Goal: Task Accomplishment & Management: Complete application form

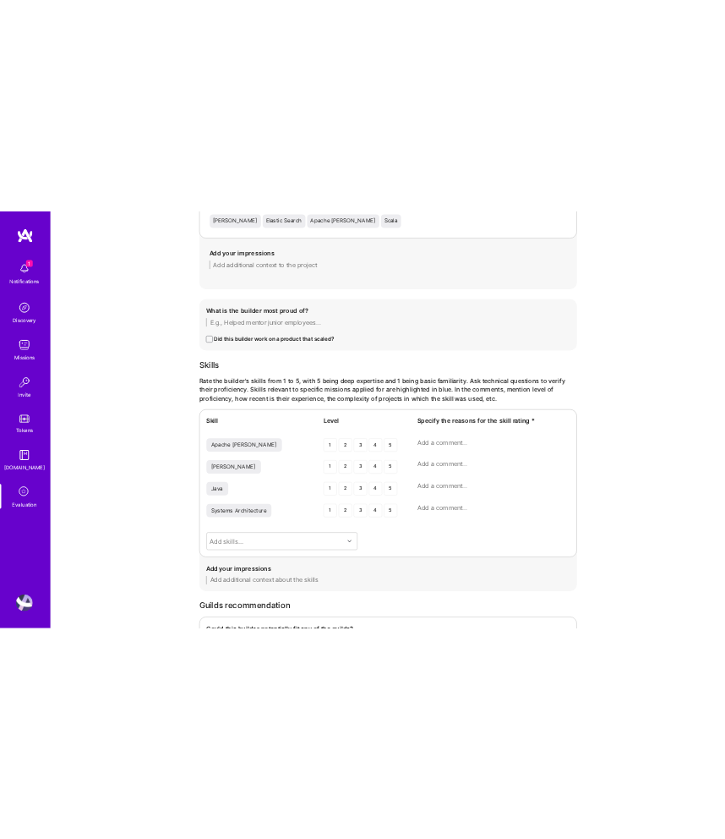
scroll to position [1660, 0]
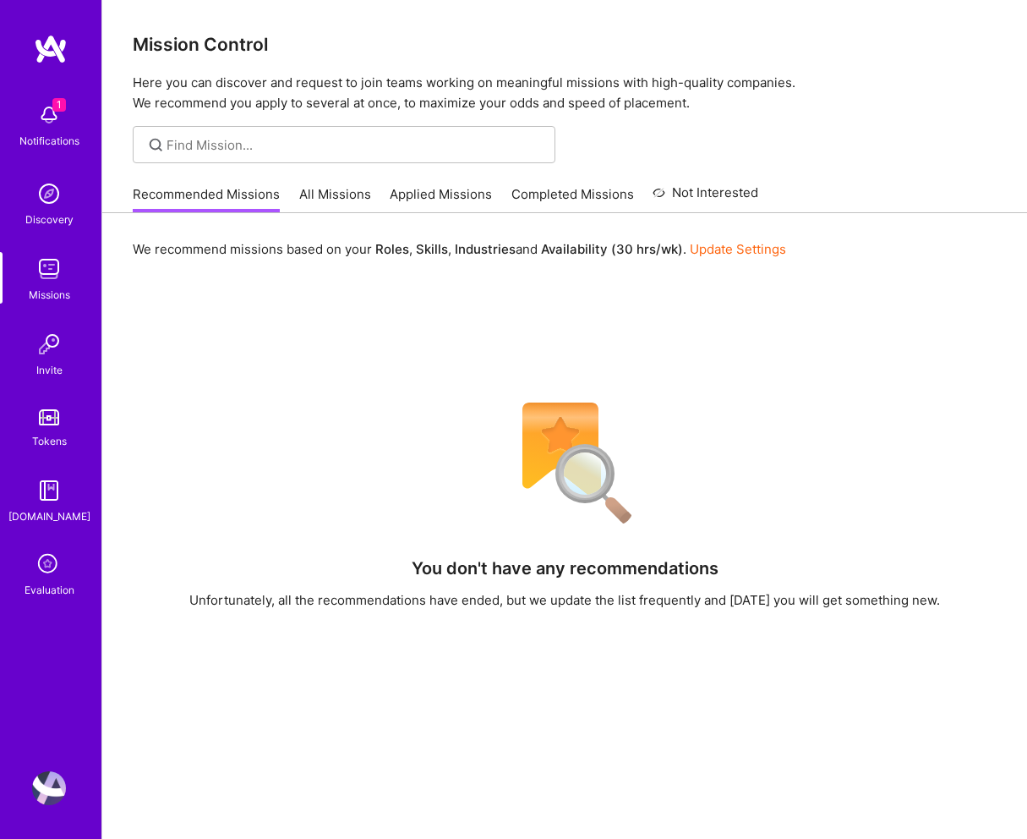
click at [53, 564] on icon at bounding box center [49, 565] width 32 height 32
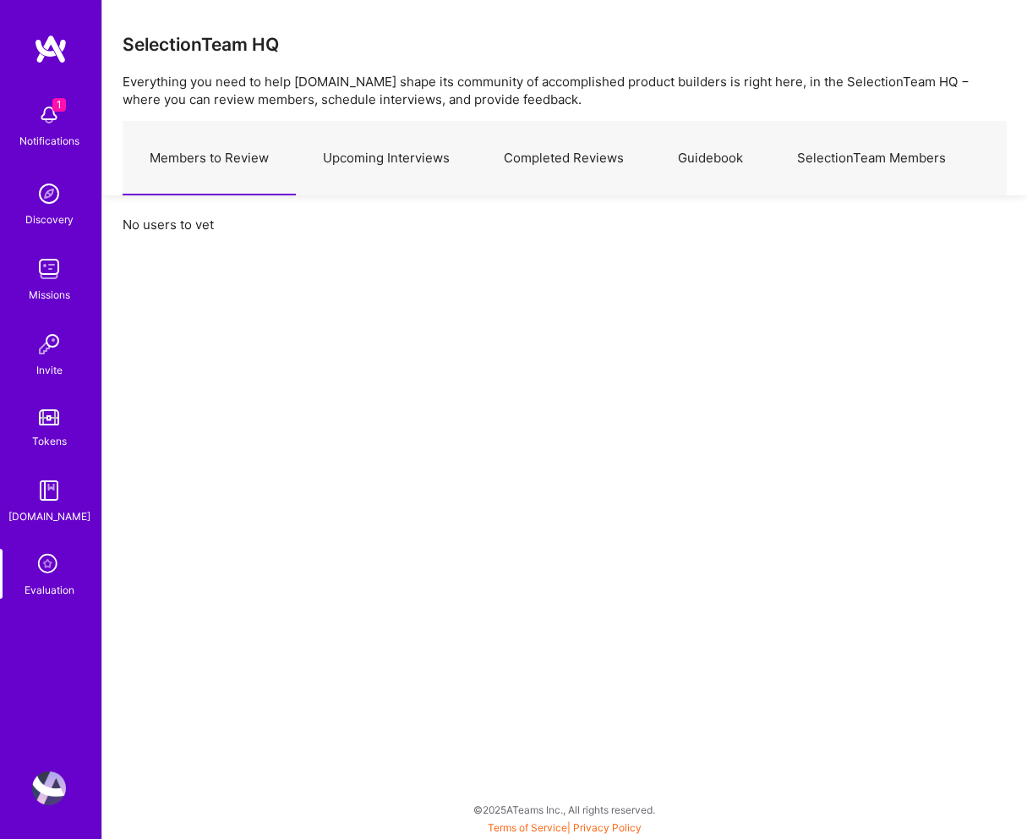
click at [413, 155] on link "Upcoming Interviews" at bounding box center [386, 159] width 181 height 74
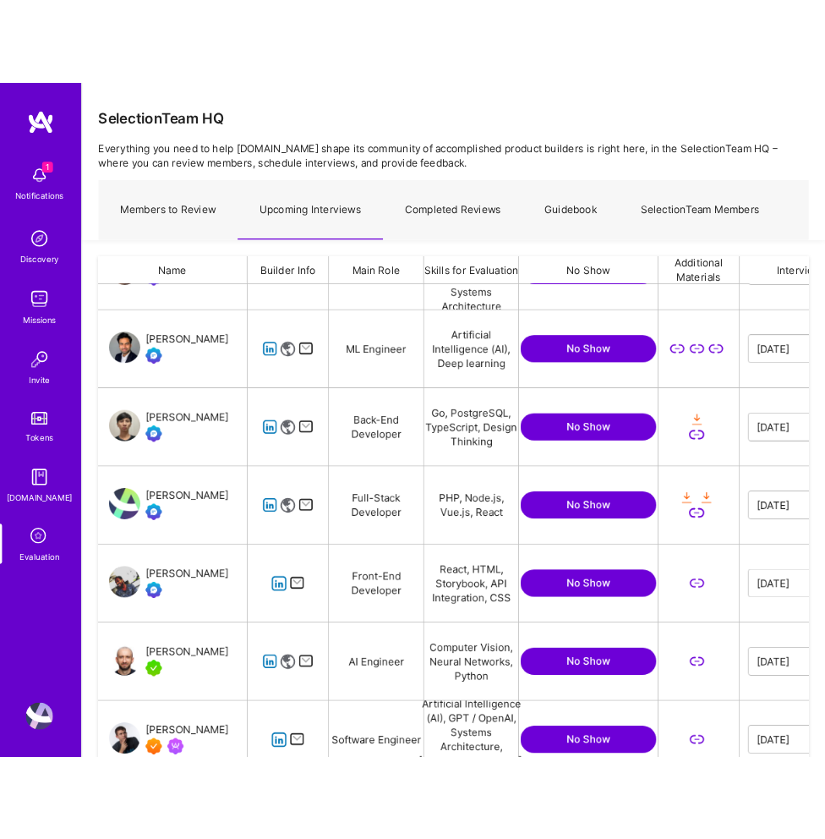
scroll to position [349, 0]
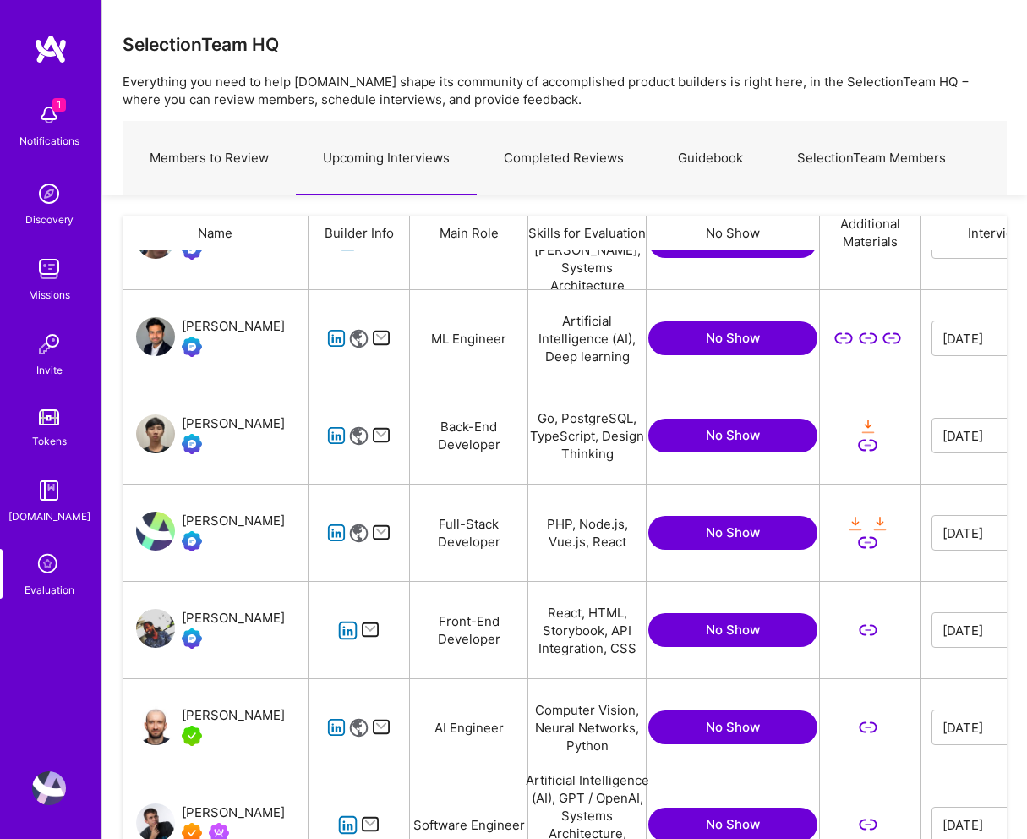
click at [335, 343] on icon "grid" at bounding box center [336, 338] width 19 height 19
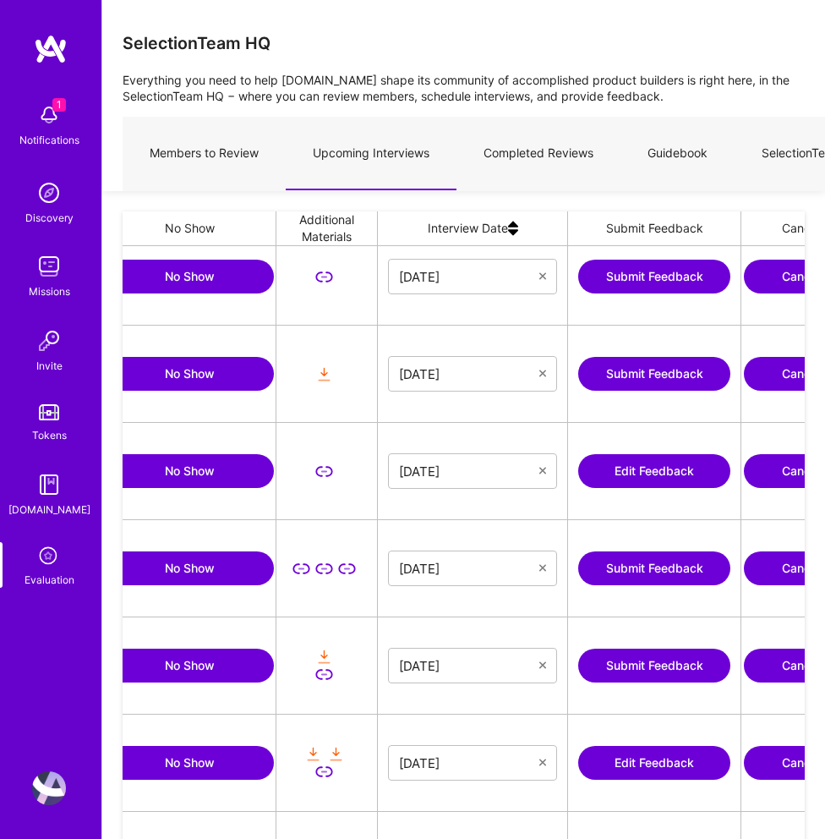
scroll to position [0, 573]
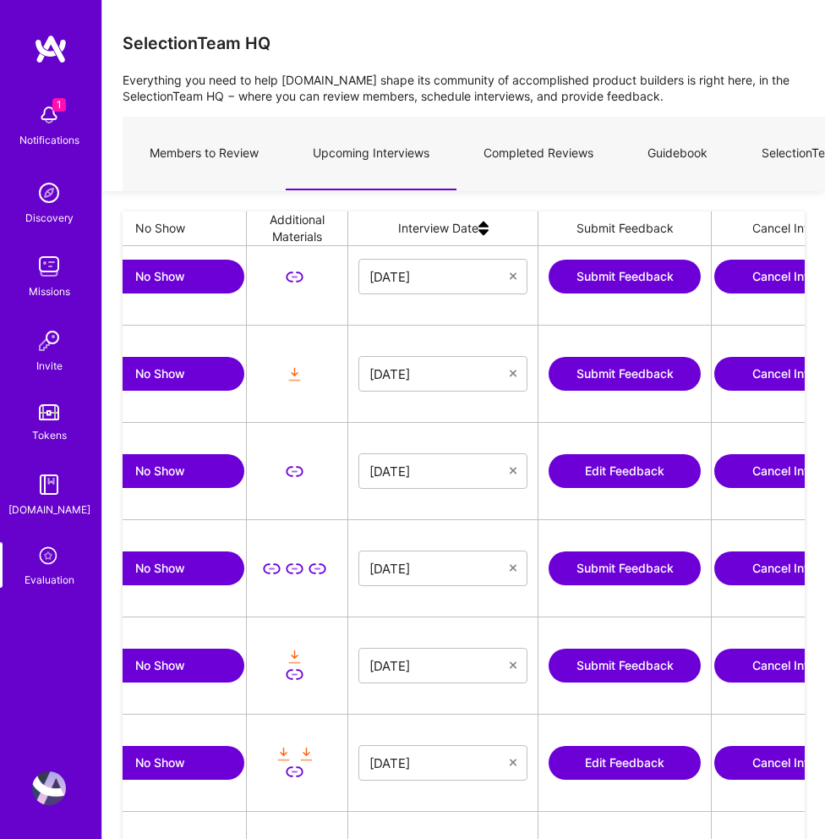
click at [596, 572] on button "Submit Feedback" at bounding box center [625, 568] width 152 height 34
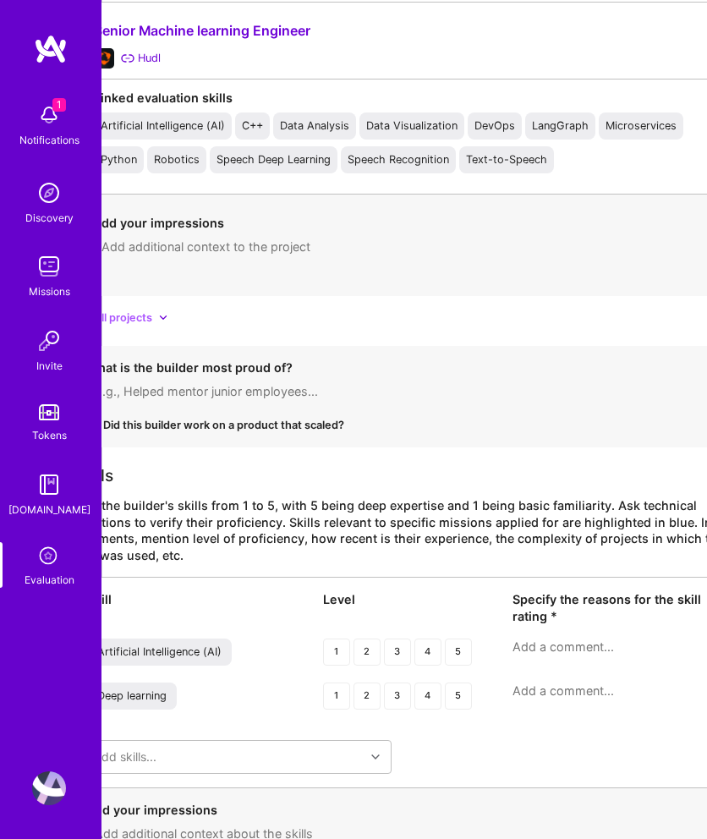
scroll to position [1614, 0]
